Goal: Task Accomplishment & Management: Manage account settings

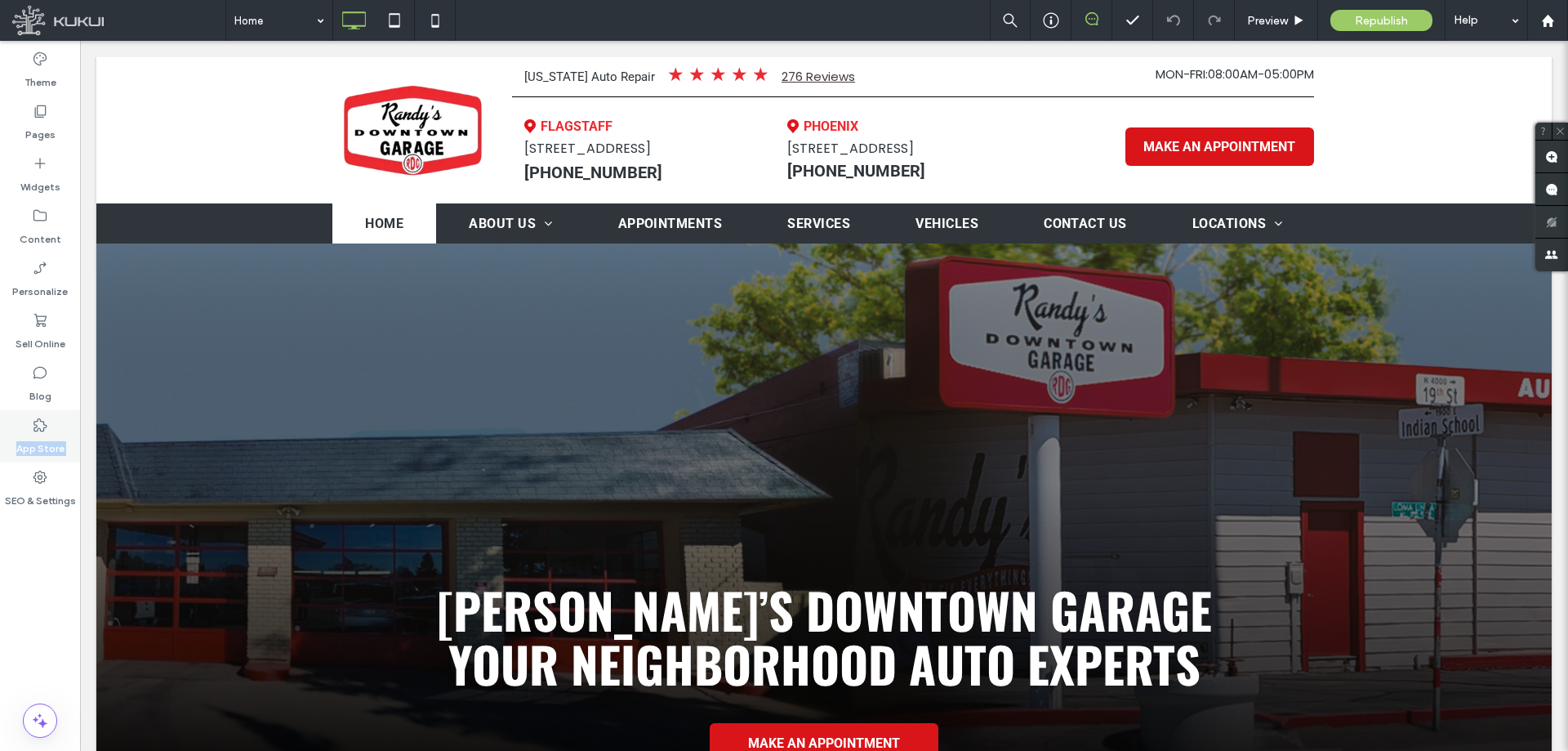
click at [0, 462] on div "Theme Pages Widgets Content Personalize Sell Online Blog App Store SEO & Settin…" at bounding box center [40, 395] width 80 height 710
click at [25, 497] on label "SEO & Settings" at bounding box center [41, 497] width 71 height 23
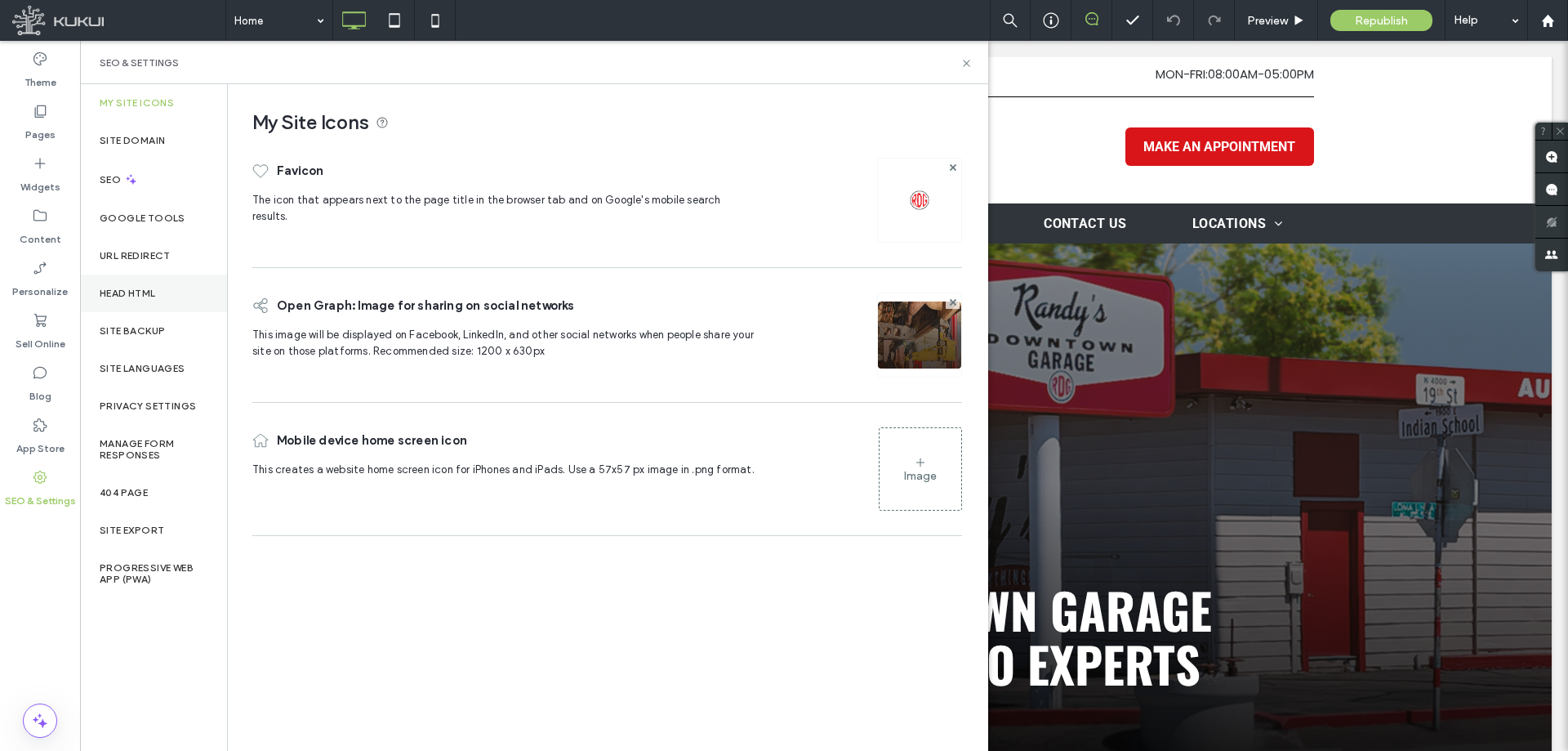
click at [172, 310] on div "Head HTML" at bounding box center [153, 293] width 147 height 38
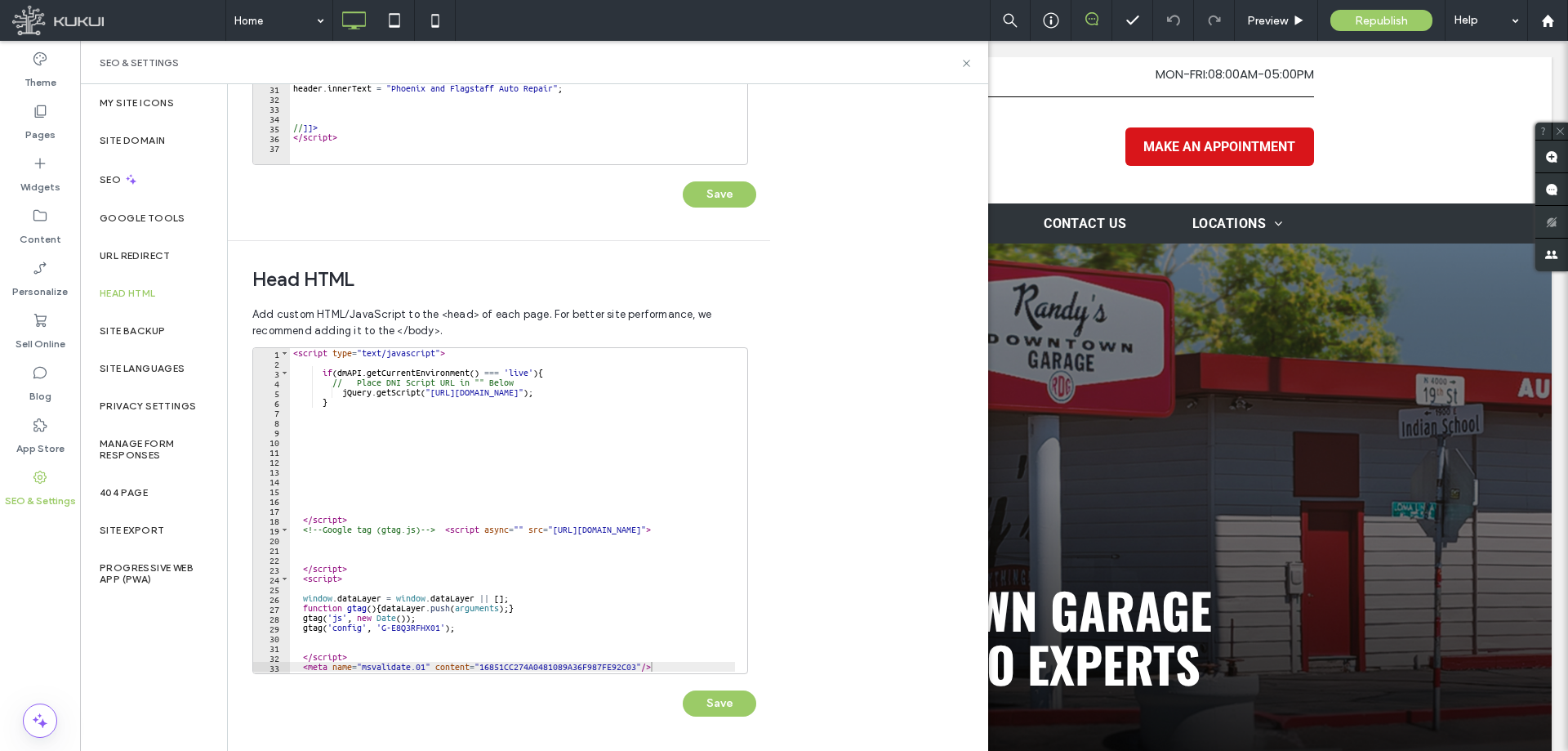
scroll to position [11, 0]
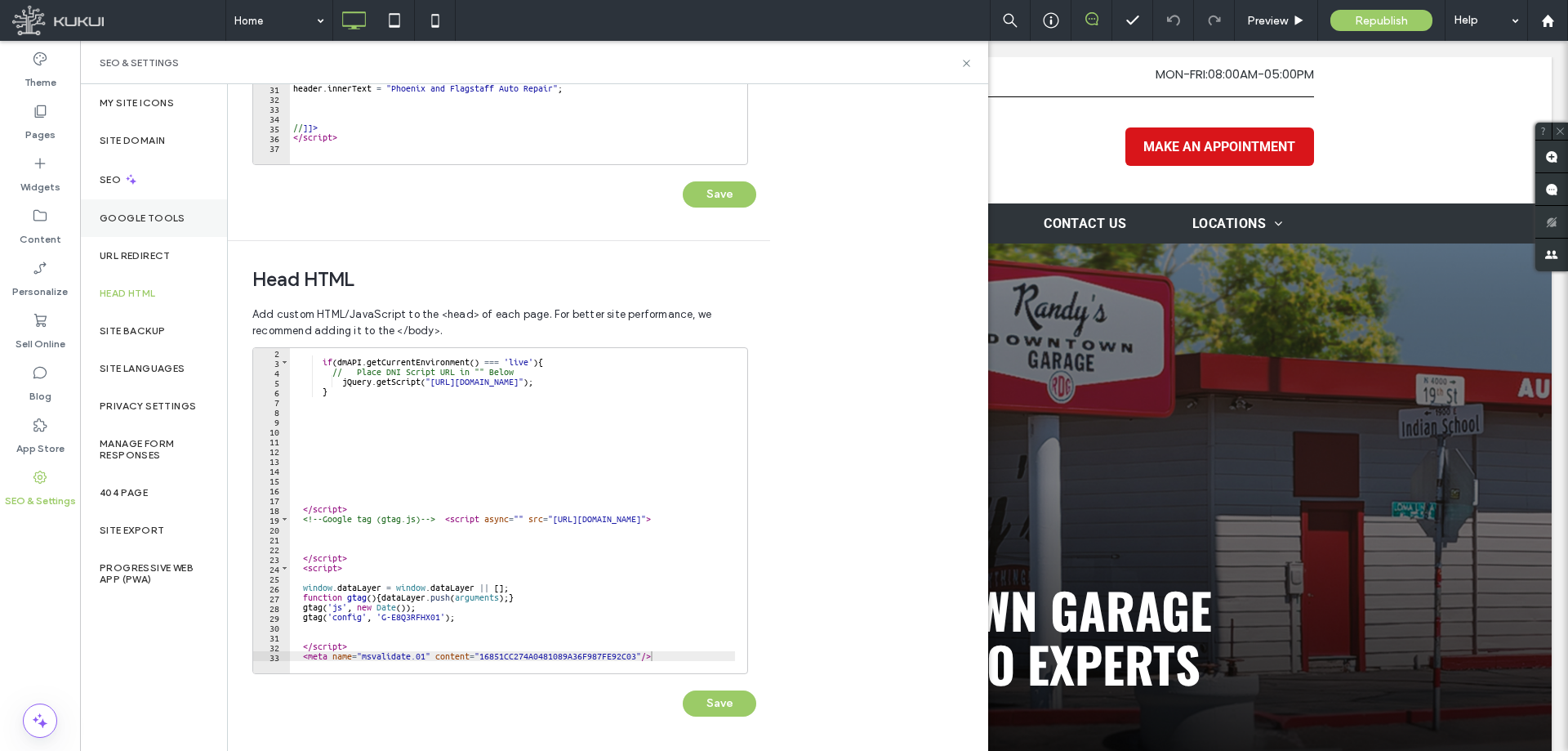
click at [194, 222] on div "Google Tools" at bounding box center [153, 218] width 147 height 38
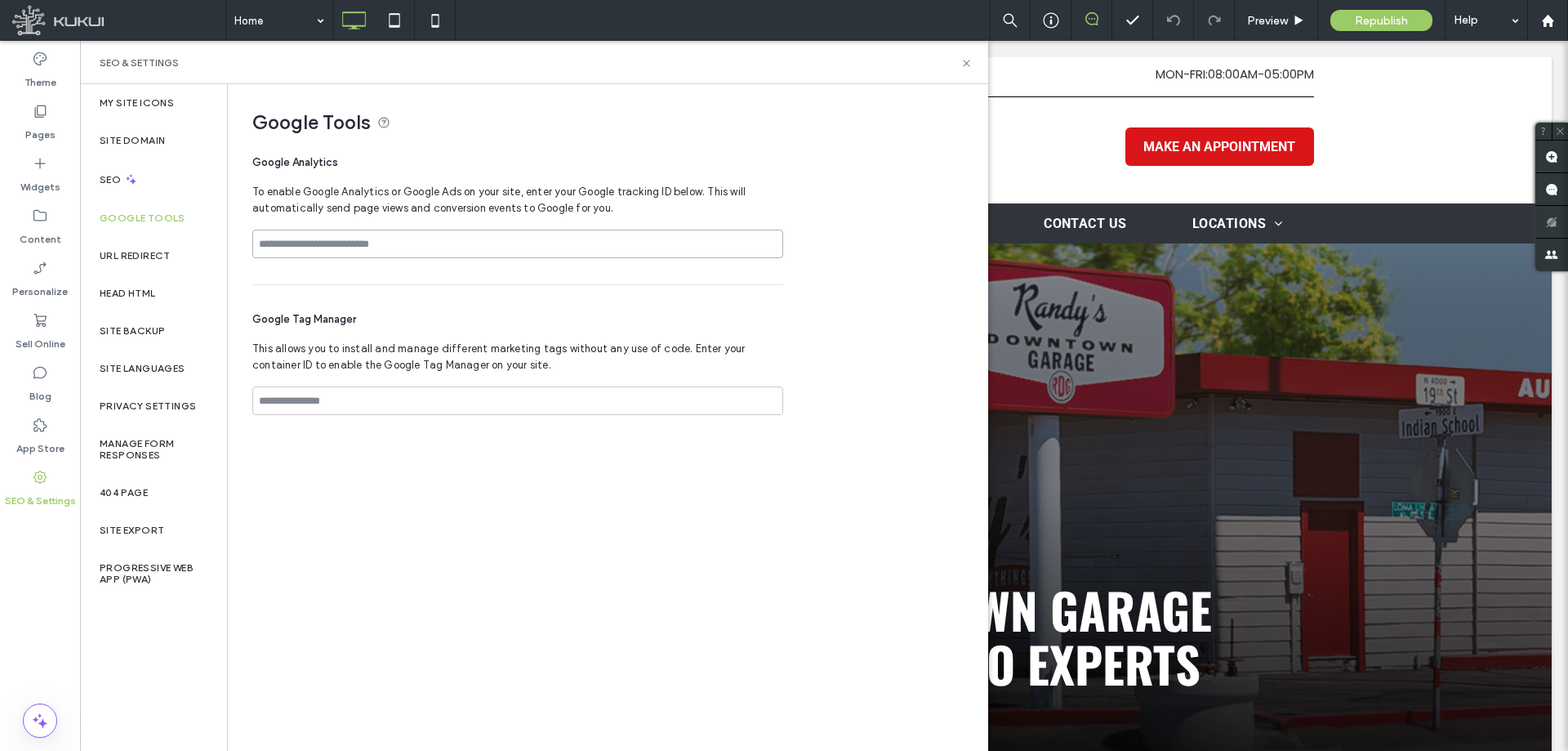
click at [397, 251] on input at bounding box center [517, 243] width 530 height 28
click at [443, 391] on input at bounding box center [517, 400] width 530 height 28
click at [156, 287] on label "Head HTML" at bounding box center [128, 293] width 56 height 11
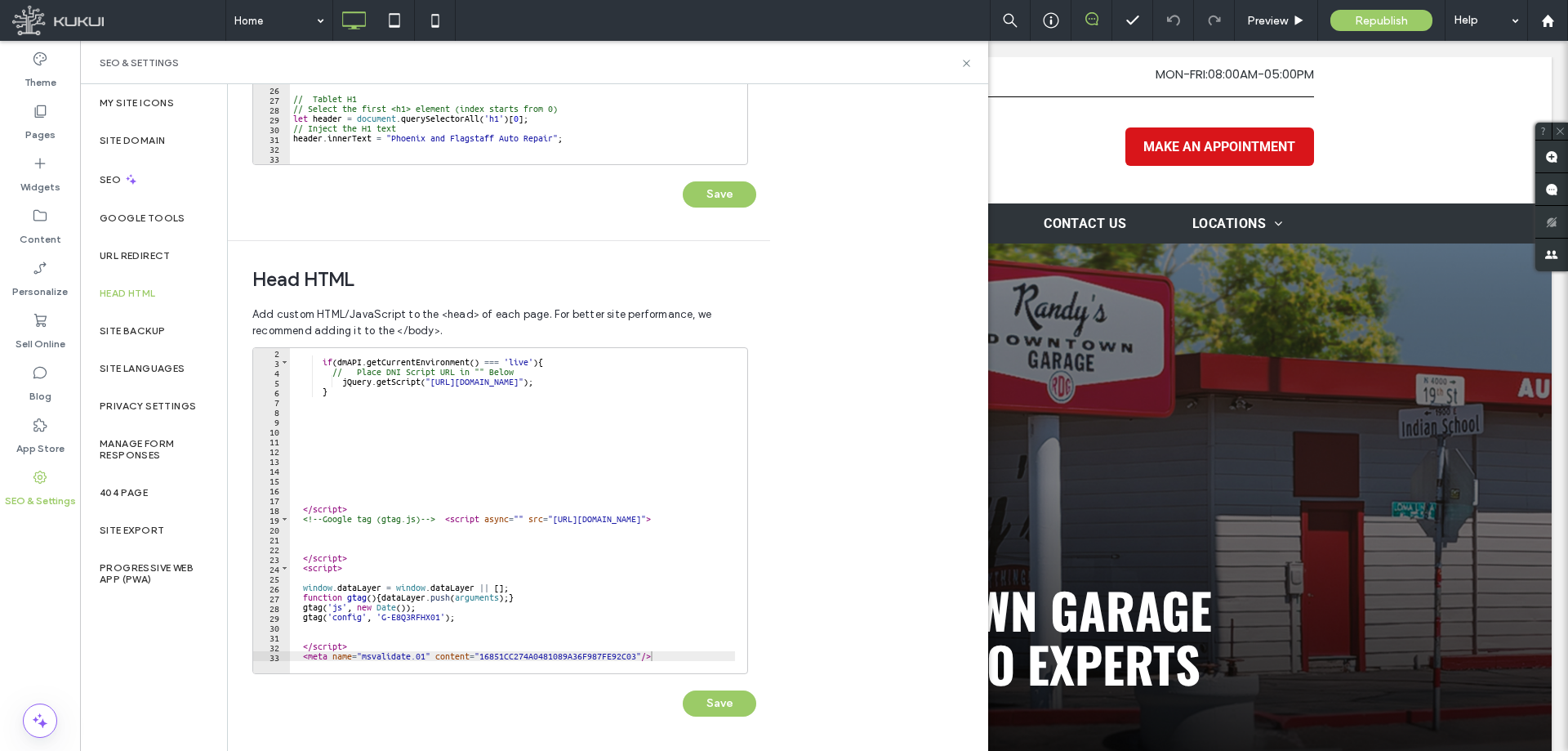
click at [701, 658] on div at bounding box center [570, 665] width 560 height 17
type textarea "**********"
click at [662, 652] on div "if ( dmAPI . getCurrentEnvironment ( ) === 'live' ) { // Place DNI Script URL i…" at bounding box center [570, 513] width 560 height 332
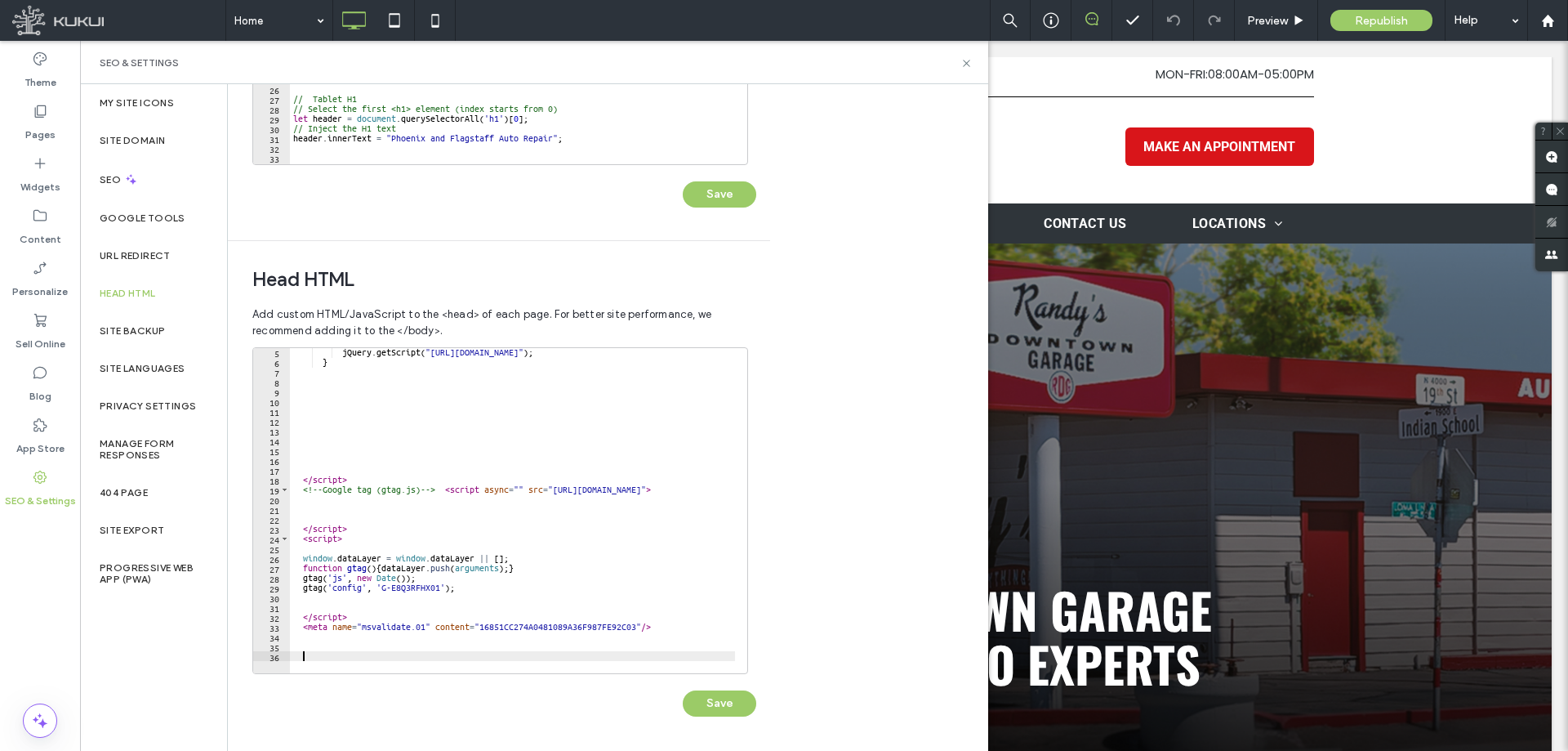
paste textarea "*********"
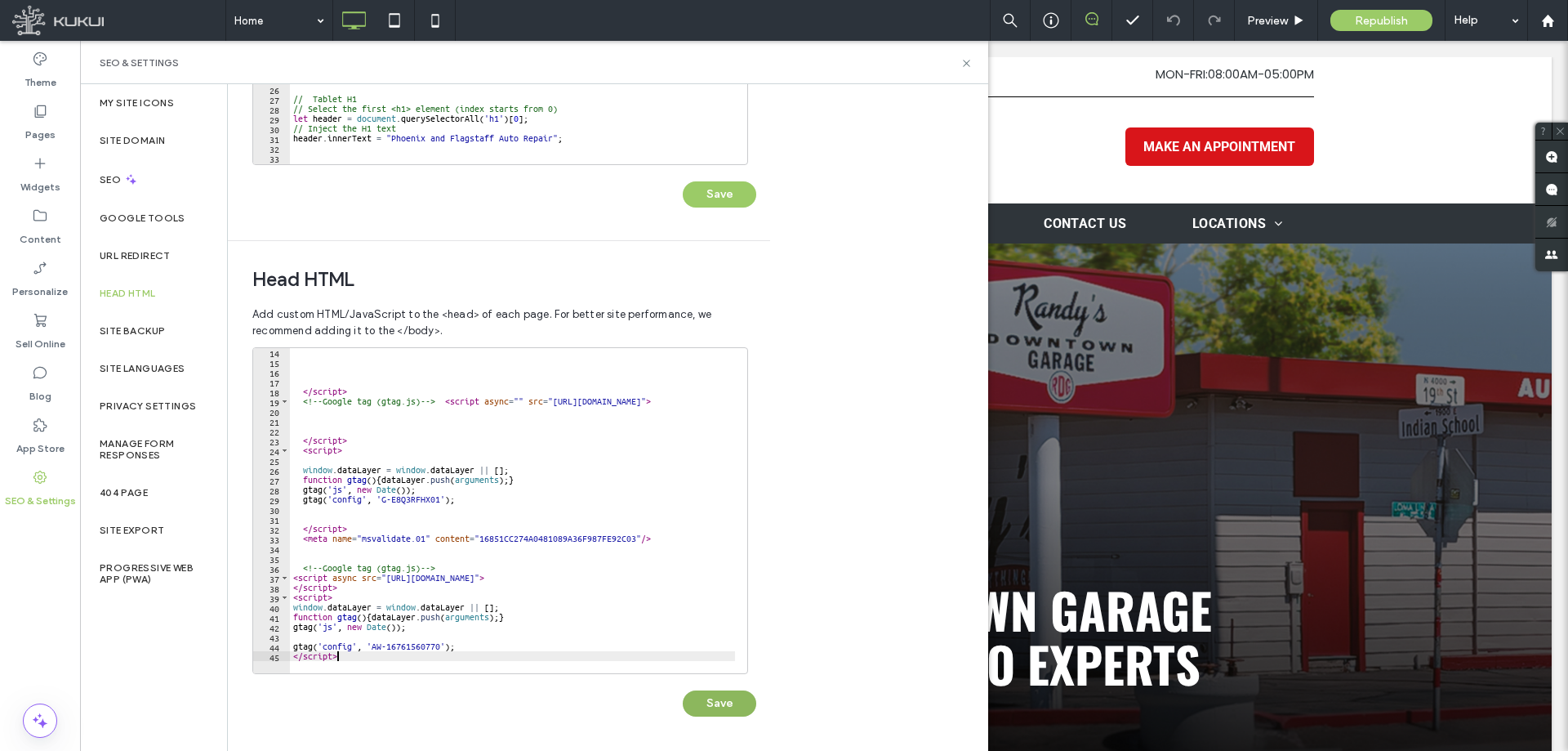
type textarea "*********"
click at [708, 710] on button "Save" at bounding box center [719, 703] width 73 height 26
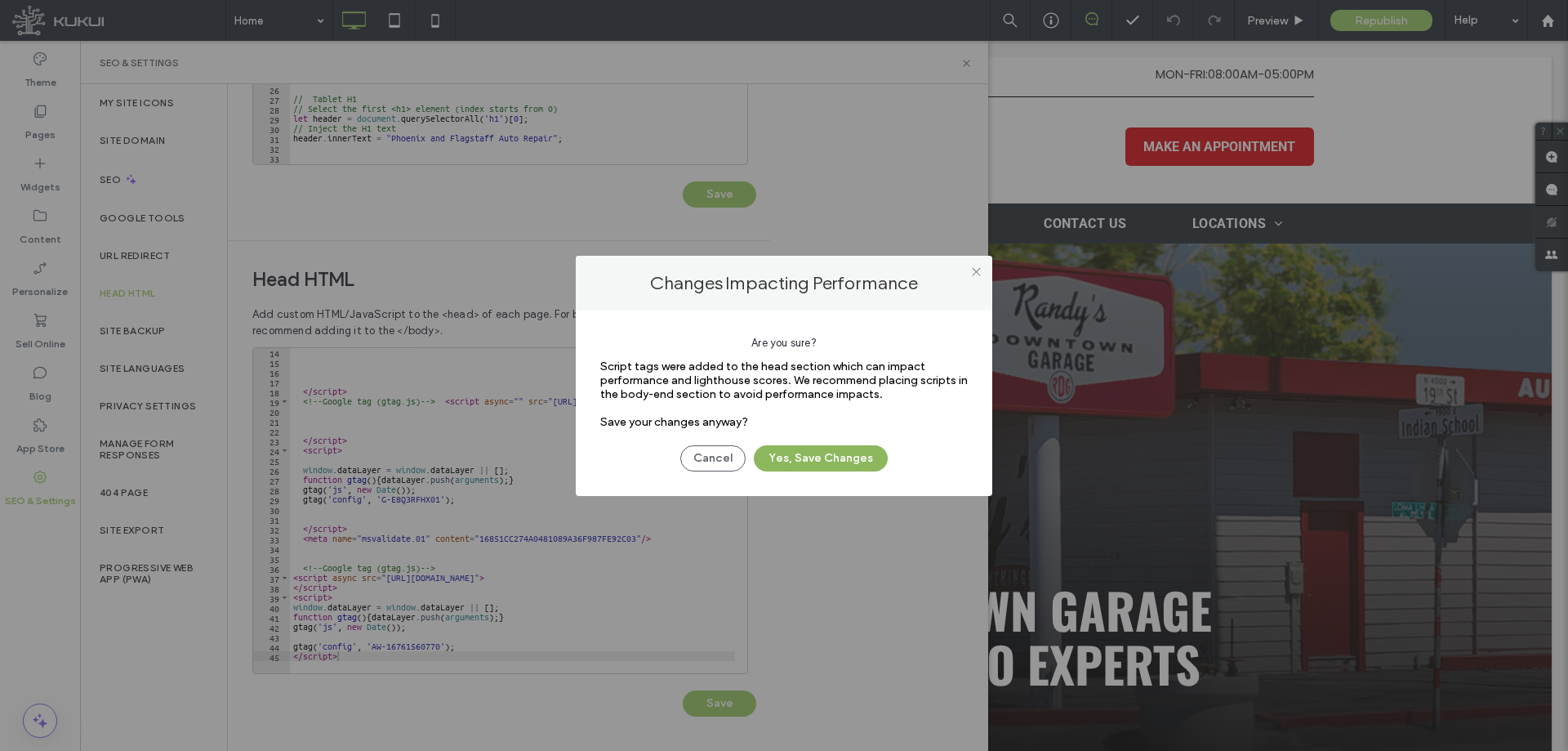
click at [852, 455] on button "Yes, Save Changes" at bounding box center [820, 458] width 134 height 26
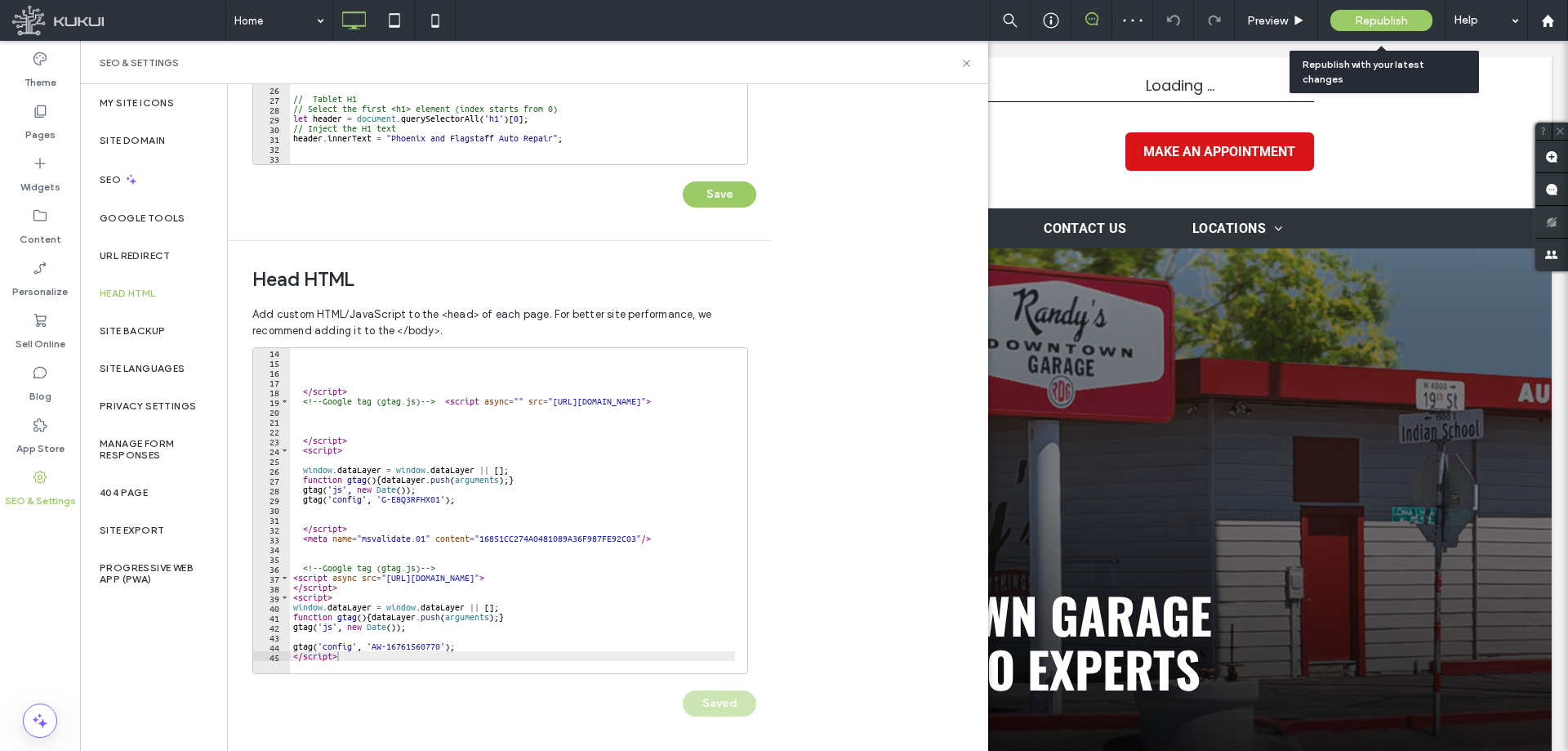
scroll to position [0, 0]
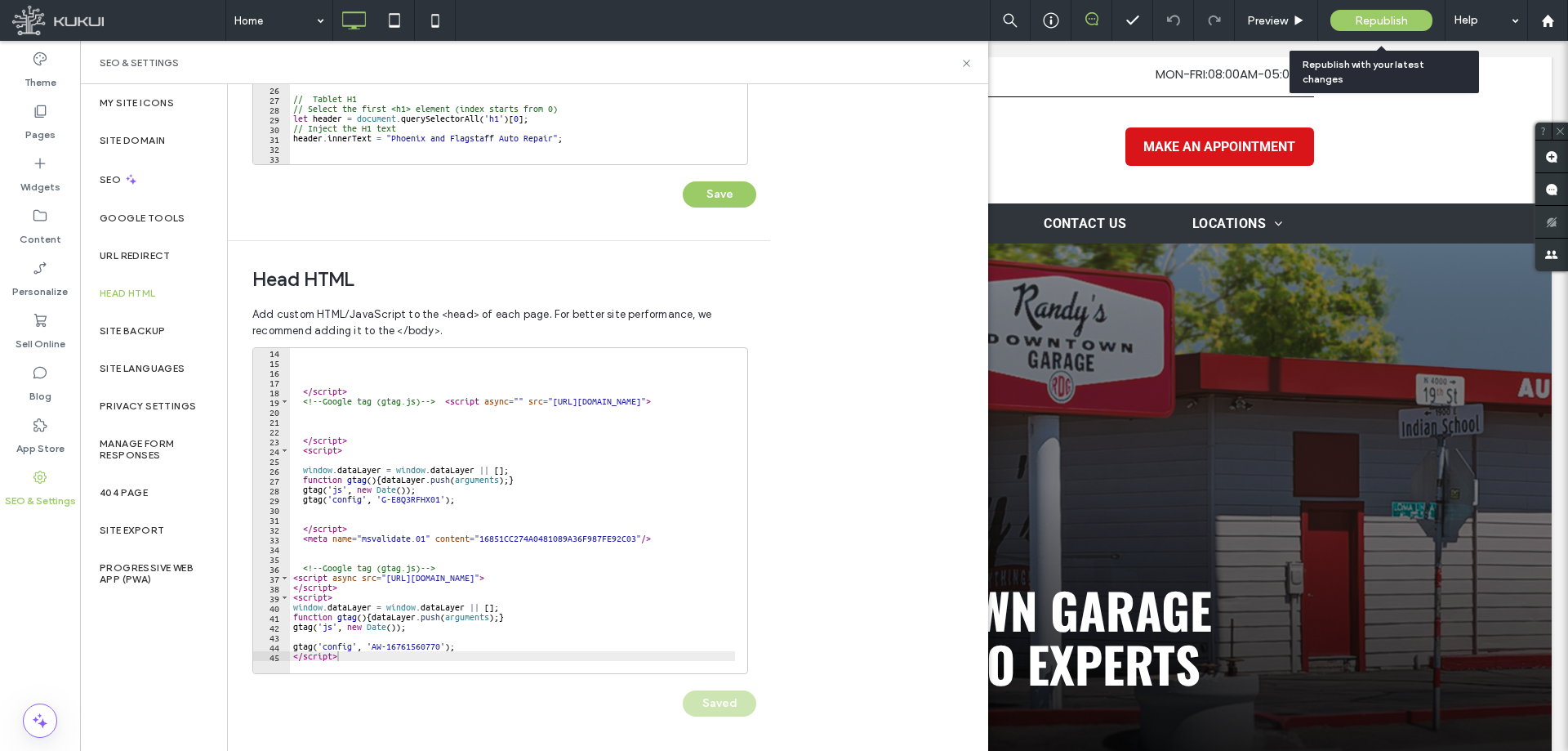
click at [1395, 21] on span "Republish" at bounding box center [1381, 21] width 53 height 14
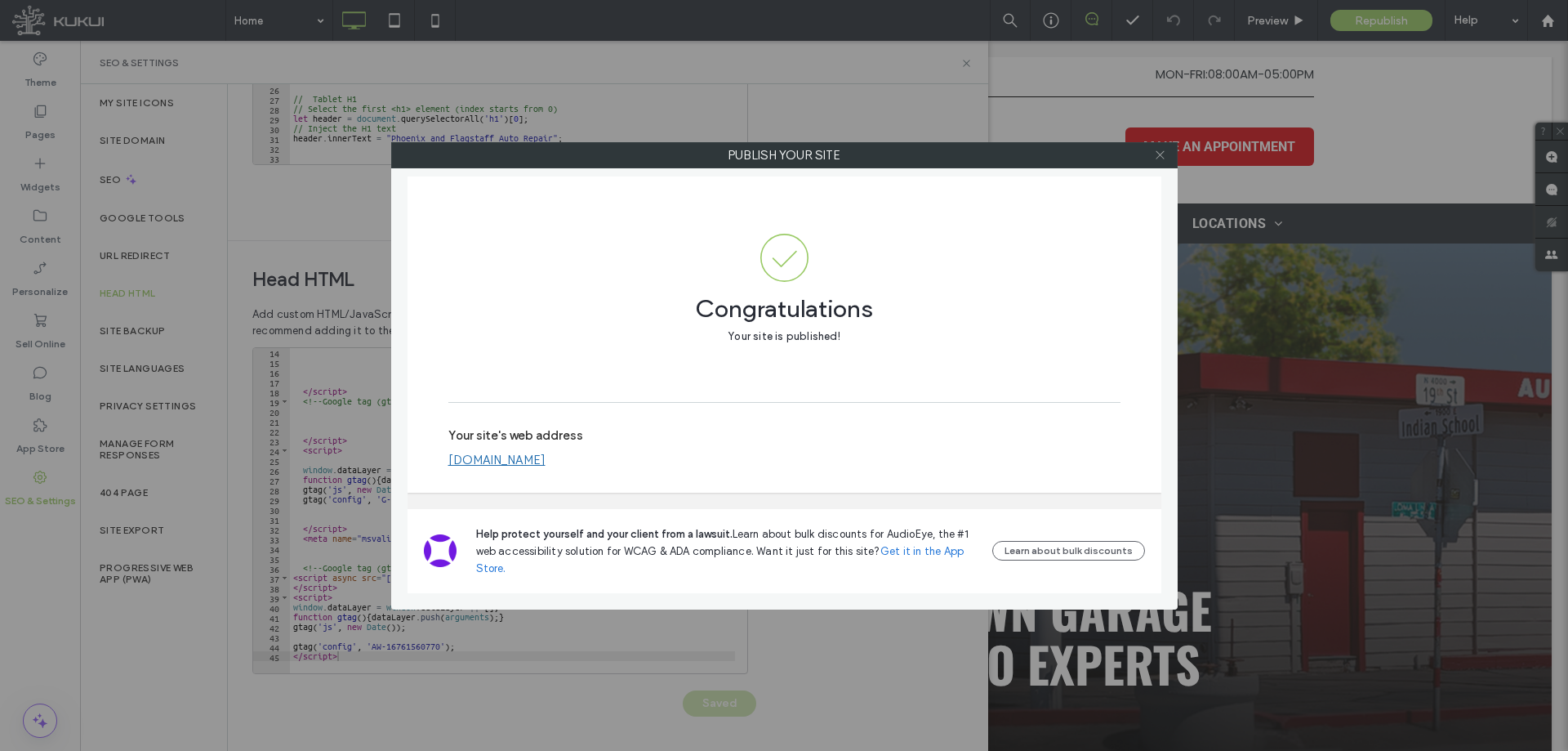
click at [1157, 159] on icon at bounding box center [1160, 155] width 12 height 12
